Goal: Task Accomplishment & Management: Use online tool/utility

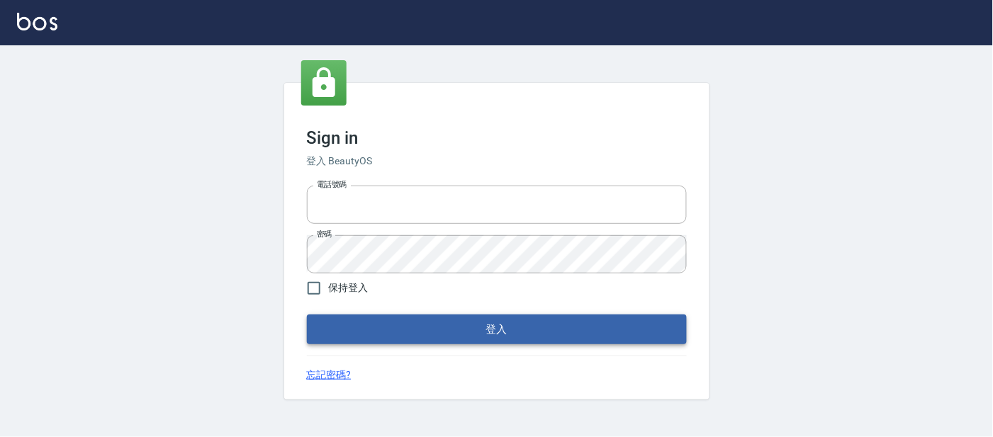
type input "25866822"
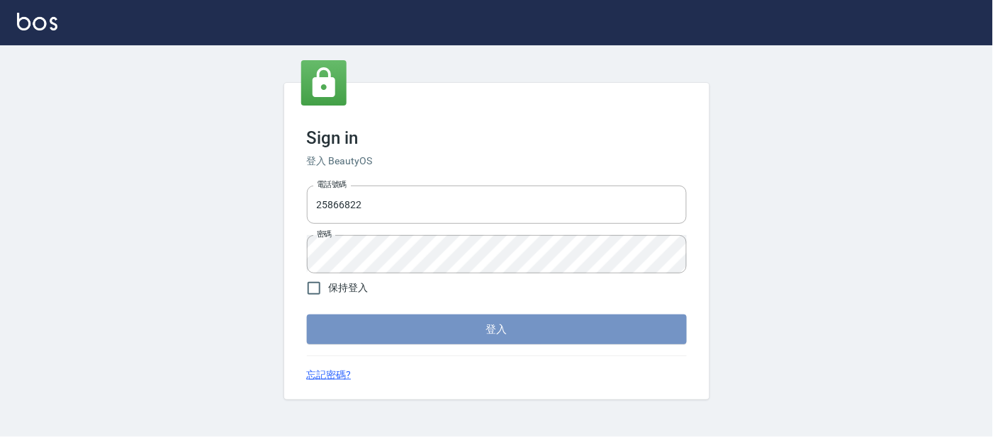
click at [470, 332] on button "登入" at bounding box center [497, 330] width 380 height 30
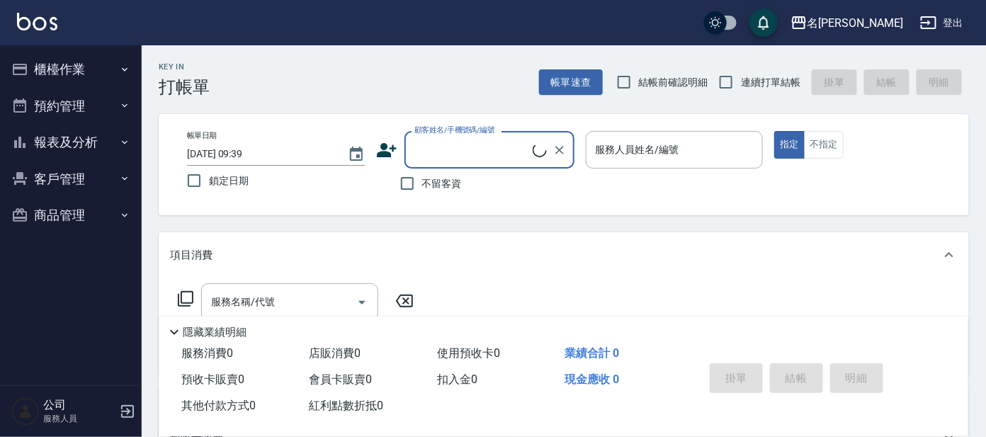
click at [54, 68] on button "櫃檯作業" at bounding box center [71, 69] width 130 height 37
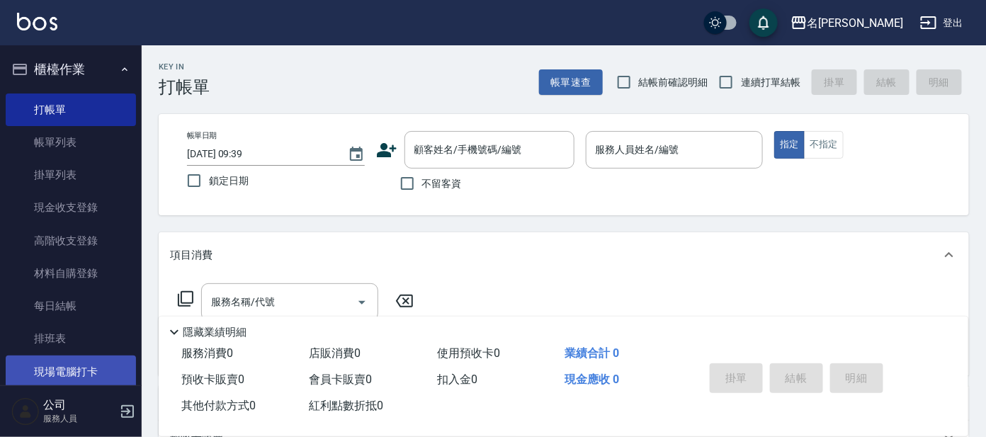
click at [88, 368] on link "現場電腦打卡" at bounding box center [71, 372] width 130 height 33
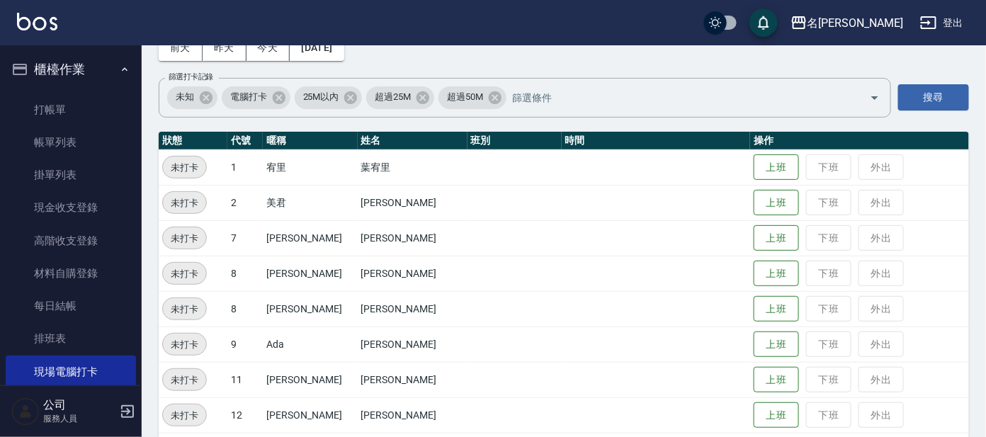
scroll to position [88, 0]
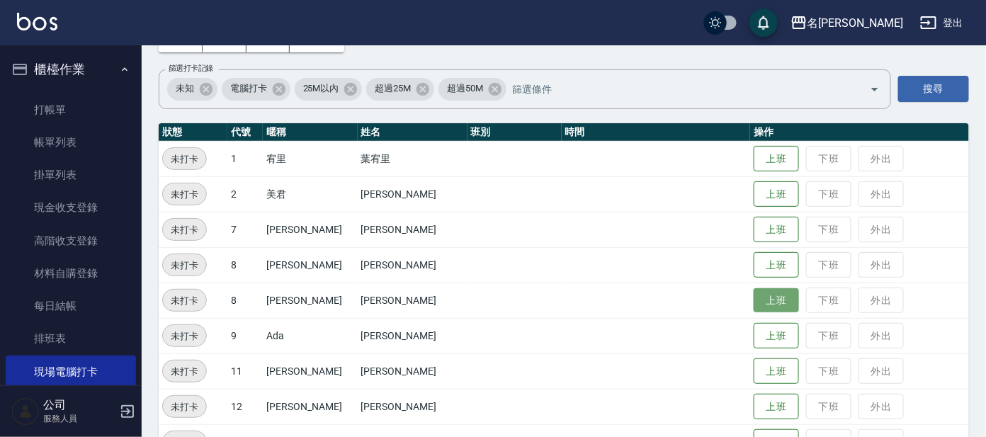
click at [754, 294] on button "上班" at bounding box center [776, 300] width 45 height 25
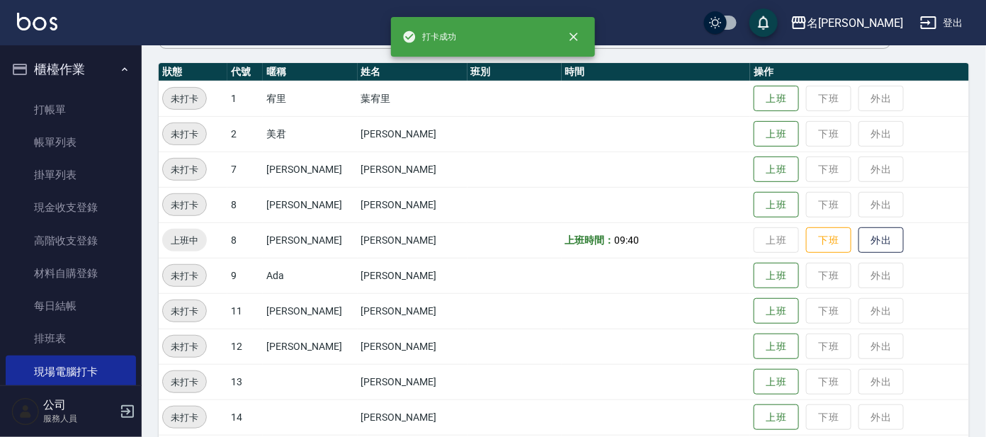
scroll to position [176, 0]
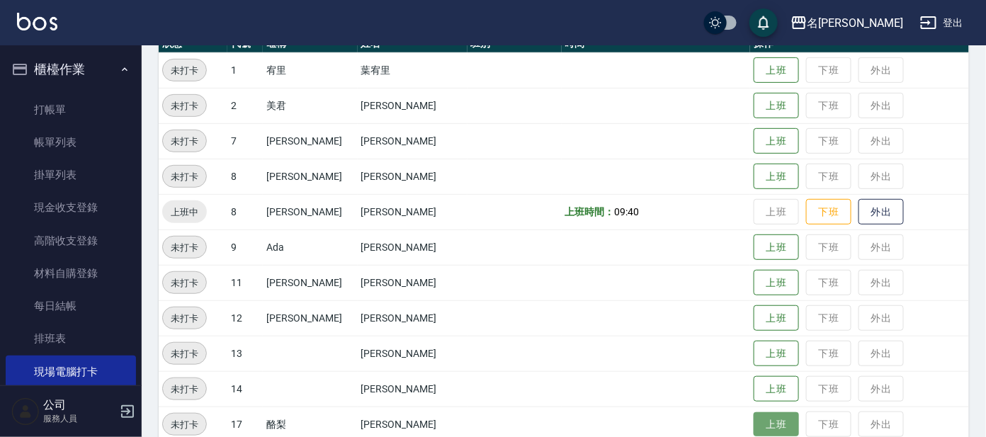
click at [756, 412] on button "上班" at bounding box center [776, 424] width 45 height 25
